Goal: Complete application form

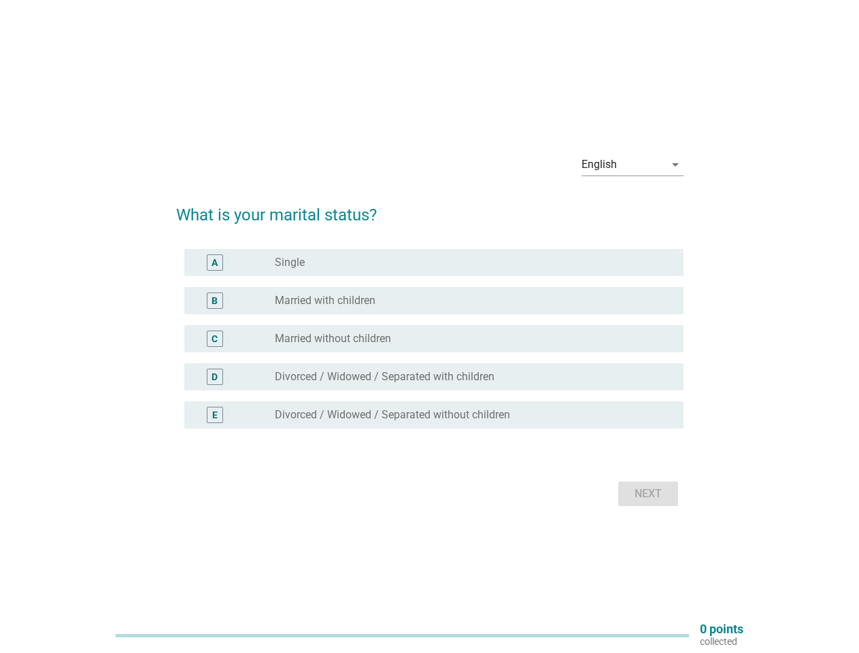
click at [430, 327] on div "C radio_button_unchecked Married without children" at bounding box center [433, 338] width 499 height 27
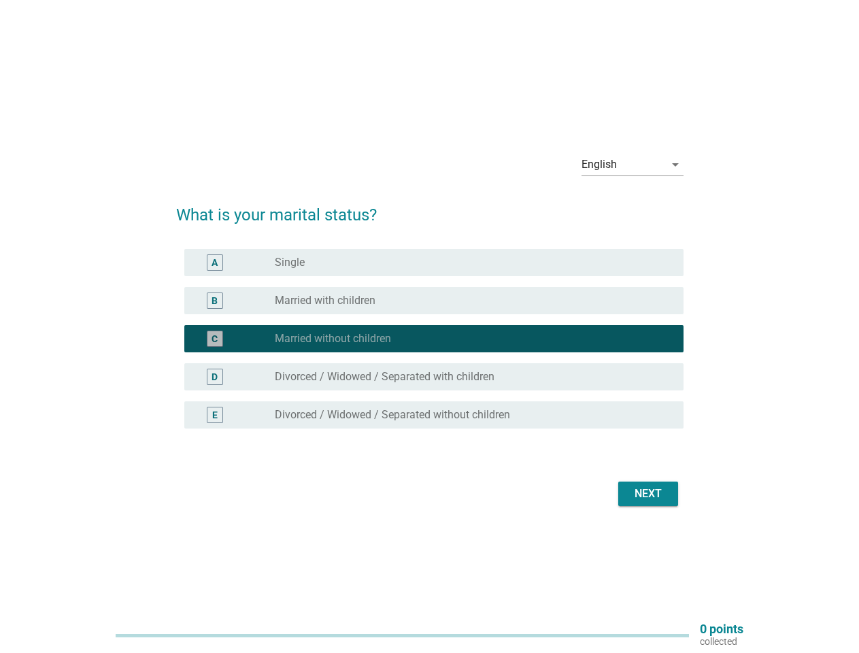
click at [633, 165] on div "English" at bounding box center [623, 165] width 83 height 22
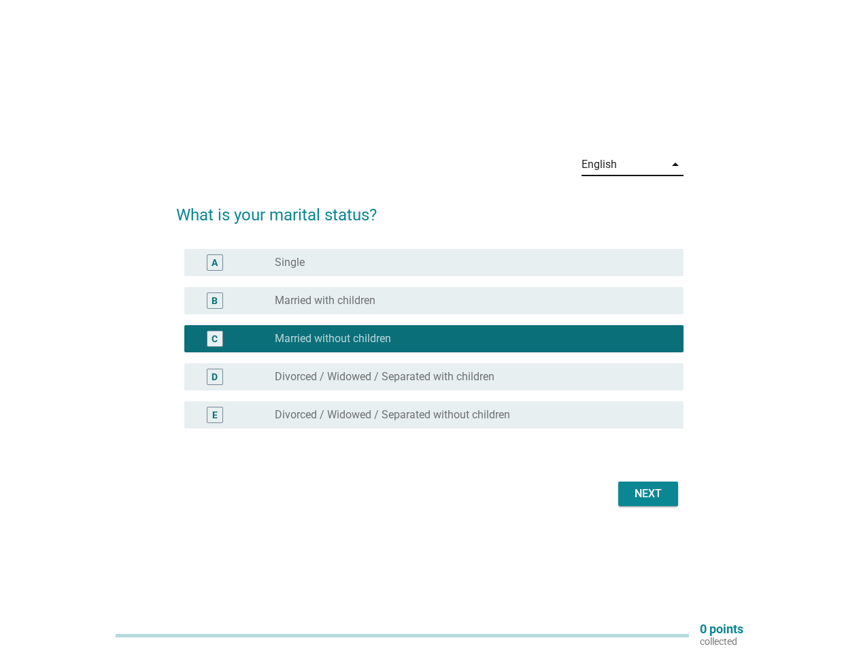
click at [430, 347] on div "C radio_button_checked Married without children" at bounding box center [433, 338] width 499 height 27
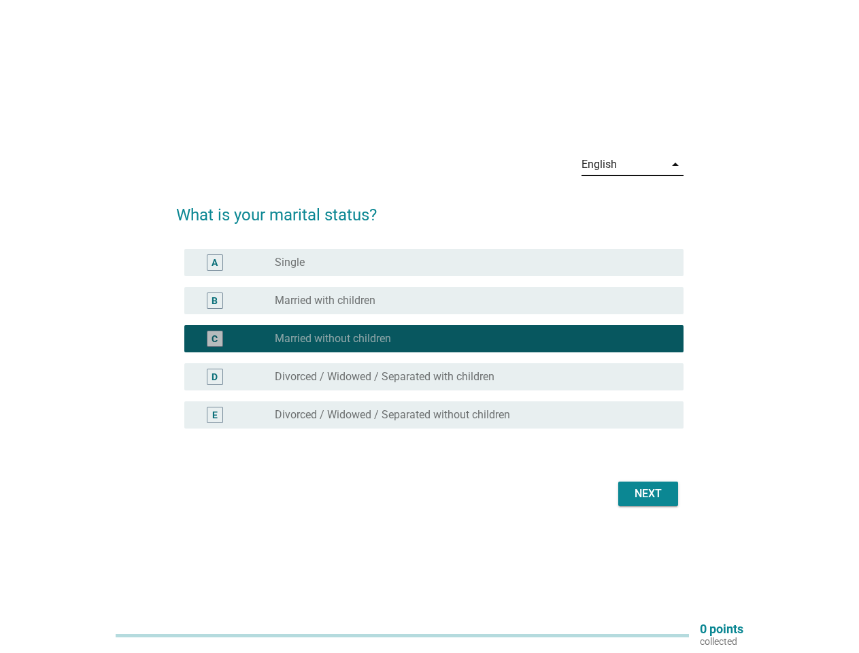
click at [430, 339] on div "radio_button_checked Married without children" at bounding box center [468, 339] width 387 height 14
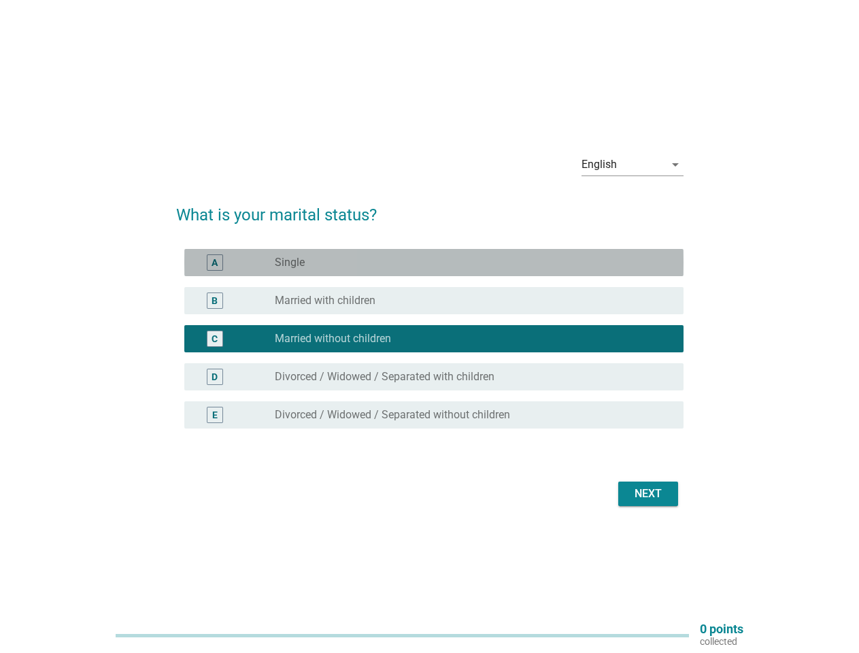
click at [434, 263] on div "radio_button_unchecked Single" at bounding box center [468, 263] width 387 height 14
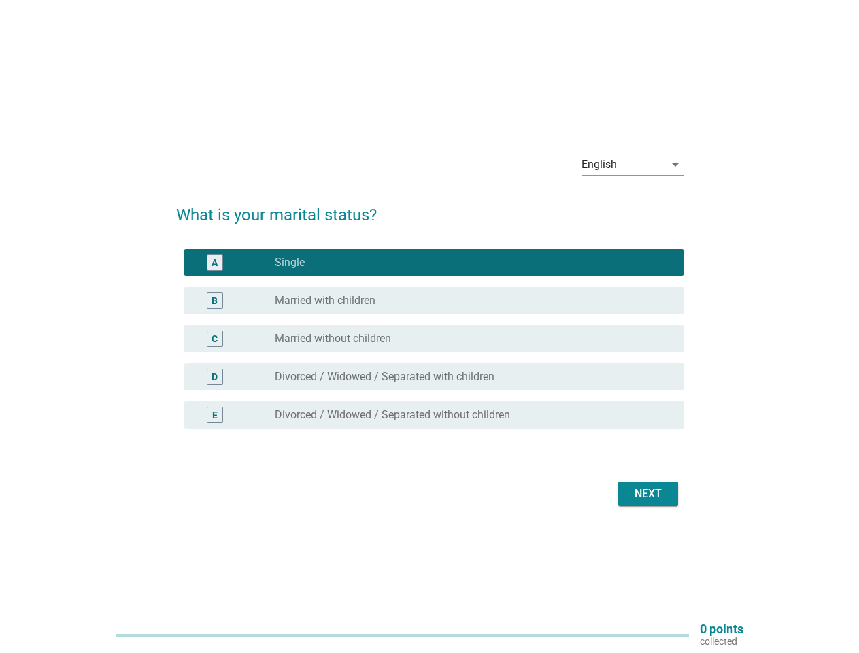
click at [290, 263] on label "Single" at bounding box center [290, 263] width 30 height 14
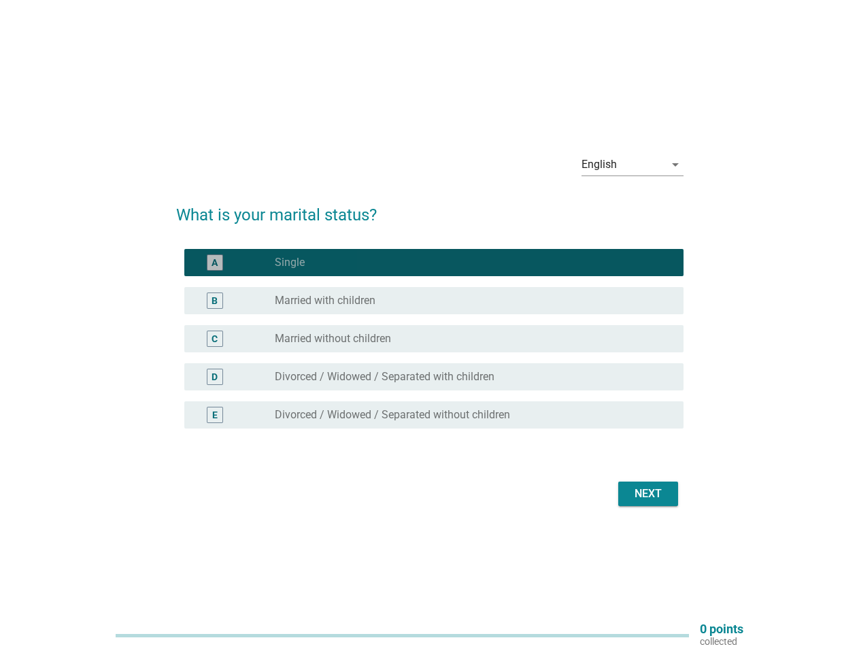
click at [434, 301] on div "radio_button_unchecked Married with children" at bounding box center [468, 301] width 387 height 14
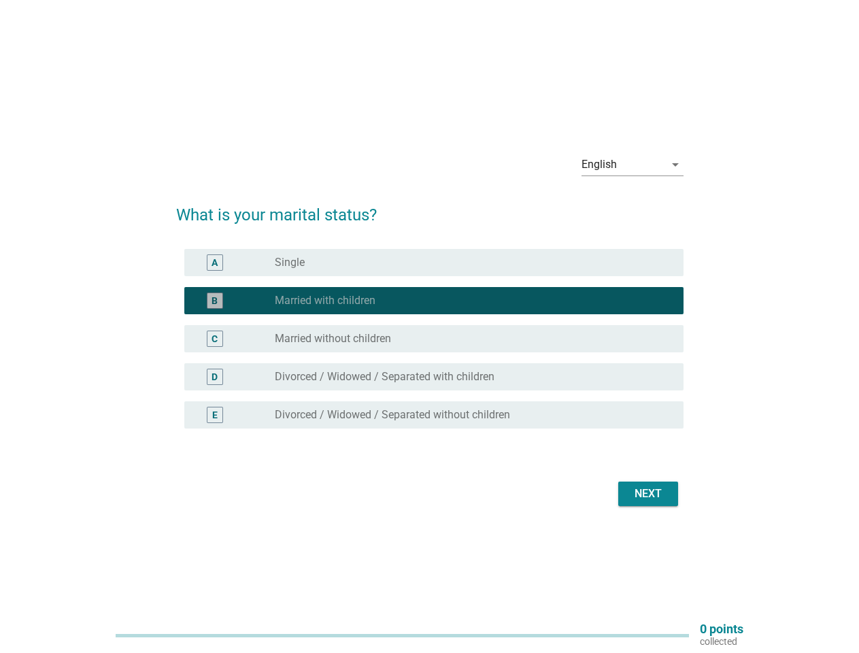
click at [325, 301] on label "Married with children" at bounding box center [325, 301] width 101 height 14
click at [434, 339] on div "radio_button_unchecked Married without children" at bounding box center [468, 339] width 387 height 14
click at [333, 339] on label "Married without children" at bounding box center [333, 339] width 116 height 14
